Goal: Entertainment & Leisure: Consume media (video, audio)

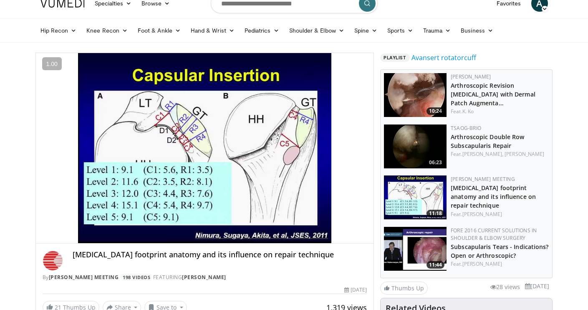
scroll to position [13, 0]
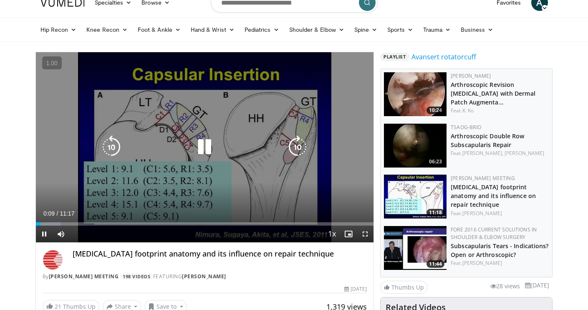
click at [300, 149] on icon "Video Player" at bounding box center [297, 146] width 23 height 23
click at [200, 145] on icon "Video Player" at bounding box center [204, 146] width 23 height 23
click at [206, 148] on icon "Video Player" at bounding box center [204, 146] width 23 height 23
click at [198, 148] on icon "Video Player" at bounding box center [204, 146] width 23 height 23
